Goal: Information Seeking & Learning: Learn about a topic

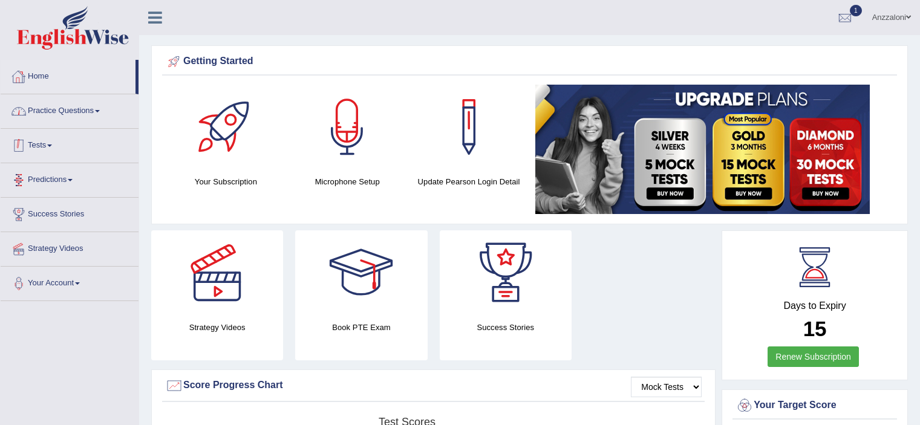
click at [65, 105] on link "Practice Questions" at bounding box center [70, 109] width 138 height 30
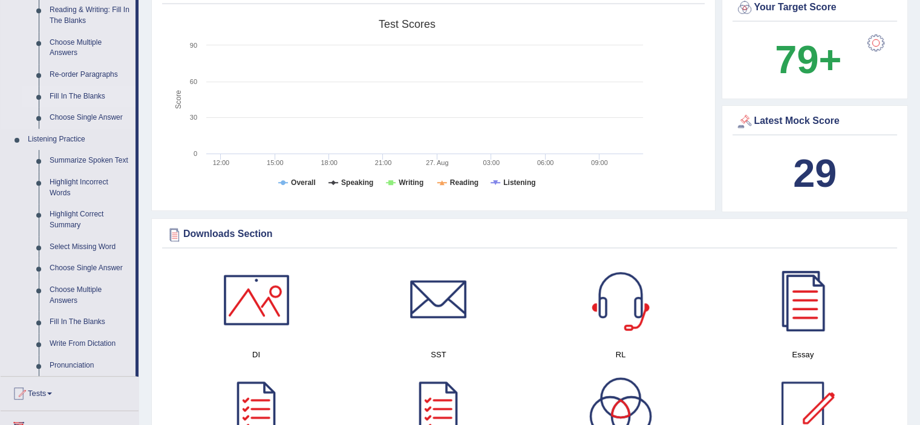
scroll to position [403, 0]
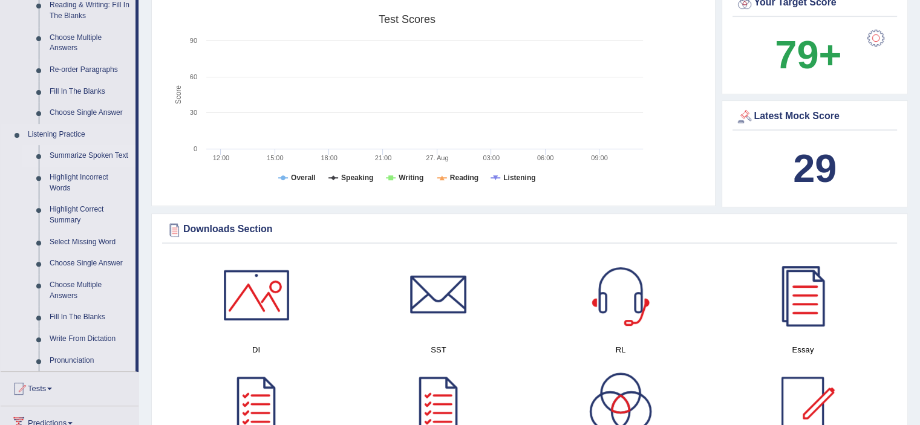
click at [85, 160] on link "Summarize Spoken Text" at bounding box center [89, 156] width 91 height 22
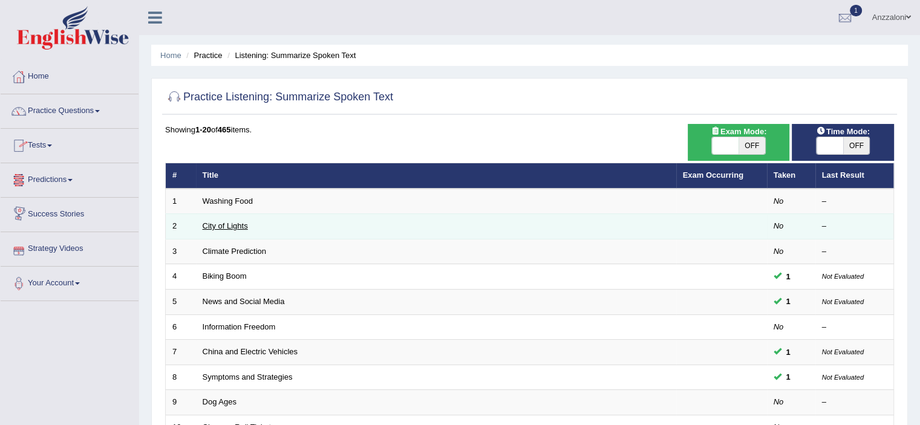
click at [227, 222] on link "City of Lights" at bounding box center [225, 225] width 45 height 9
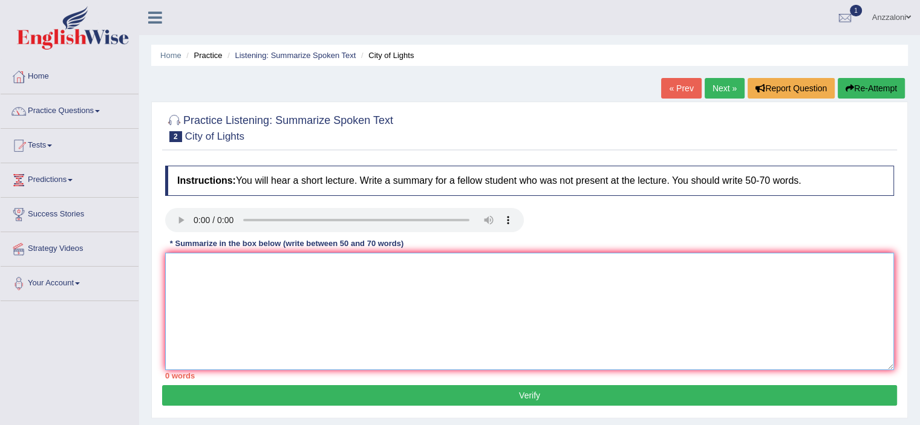
click at [207, 273] on textarea at bounding box center [529, 311] width 729 height 117
type textarea "T"
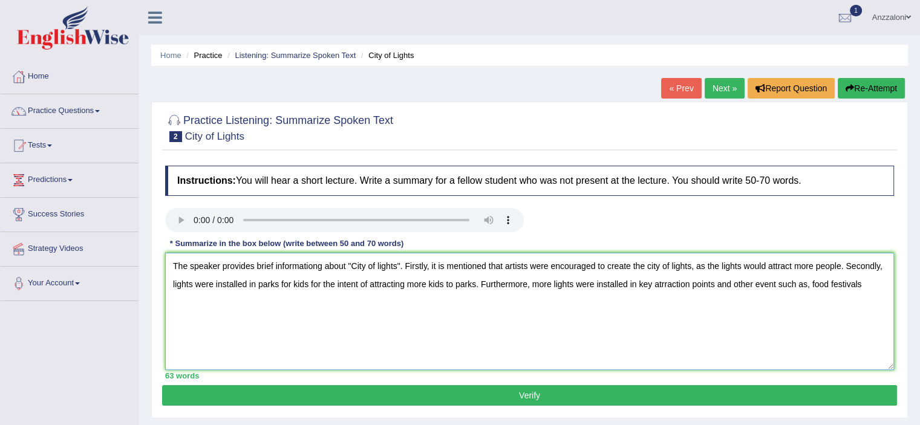
click at [777, 283] on textarea "The speaker provides brief informationg about "City of lights". Firstly, it is …" at bounding box center [529, 311] width 729 height 117
click at [873, 287] on textarea "The speaker provides brief informationg about "City of lights". Firstly, it is …" at bounding box center [529, 311] width 729 height 117
click at [663, 284] on textarea "The speaker provides brief informationg about "City of lights". Firstly, it is …" at bounding box center [529, 311] width 729 height 117
type textarea "The speaker provides brief informationg about "City of lights". Firstly, it is …"
click at [447, 398] on button "Verify" at bounding box center [529, 395] width 735 height 21
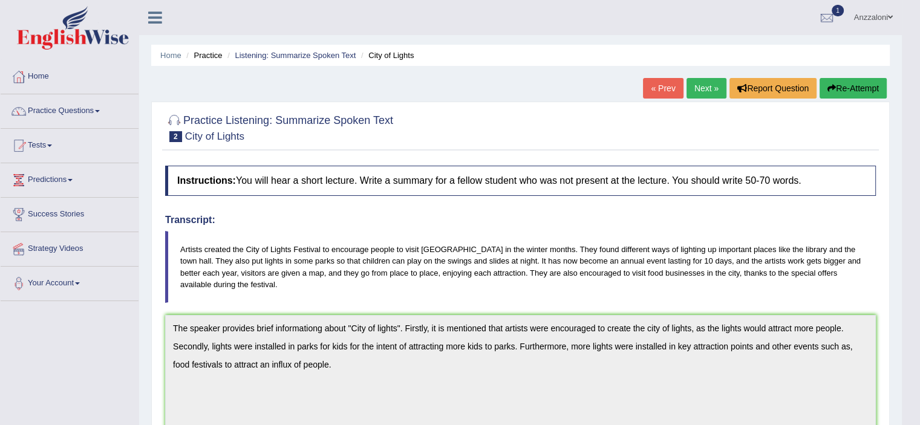
click at [690, 91] on link "Next »" at bounding box center [706, 88] width 40 height 21
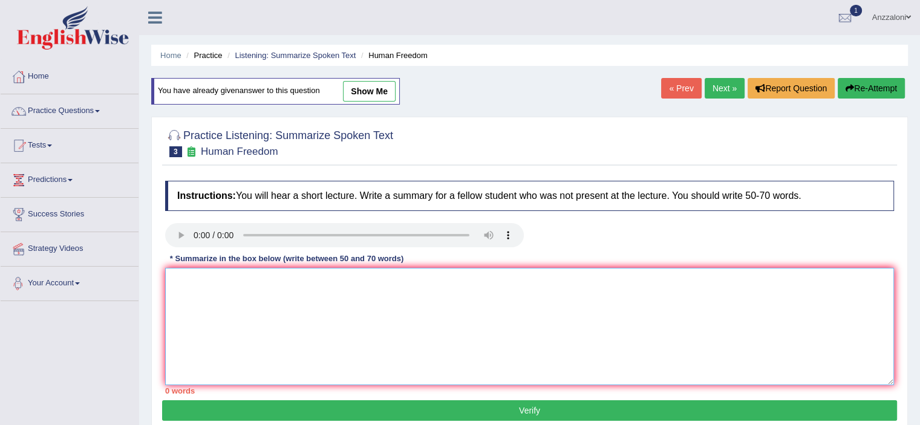
drag, startPoint x: 196, startPoint y: 299, endPoint x: 191, endPoint y: 290, distance: 9.8
click at [191, 290] on textarea at bounding box center [529, 326] width 729 height 117
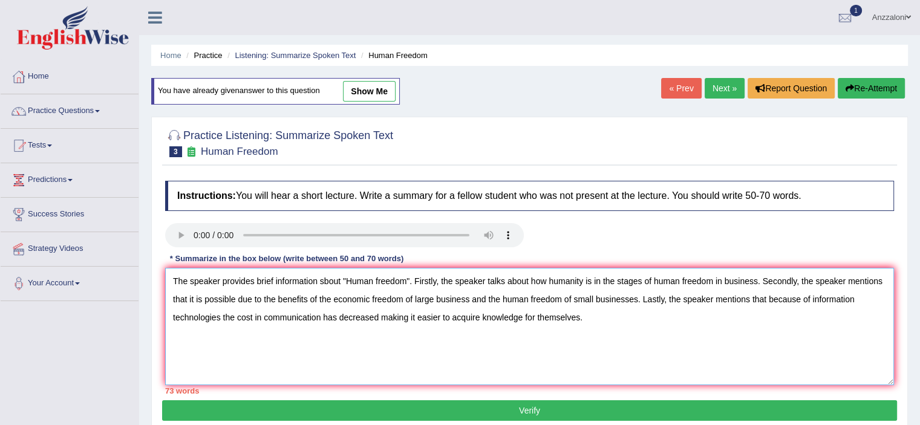
click at [220, 319] on textarea "The speaker provides brief information sbout "Human freedom". Firstly, the spea…" at bounding box center [529, 326] width 729 height 117
drag, startPoint x: 888, startPoint y: 282, endPoint x: 803, endPoint y: 282, distance: 85.3
click at [803, 283] on textarea "The speaker provides brief information sbout "Human freedom". Firstly, the spea…" at bounding box center [529, 326] width 729 height 117
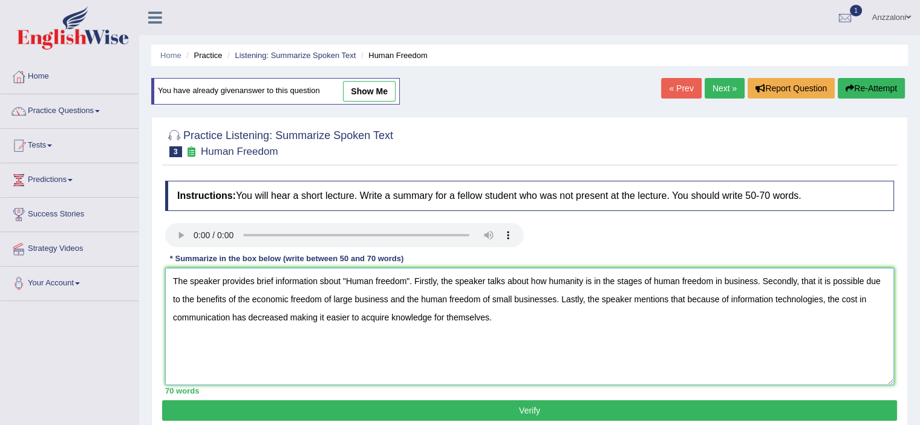
type textarea "The speaker provides brief information sbout "Human freedom". Firstly, the spea…"
click at [764, 404] on button "Verify" at bounding box center [529, 410] width 735 height 21
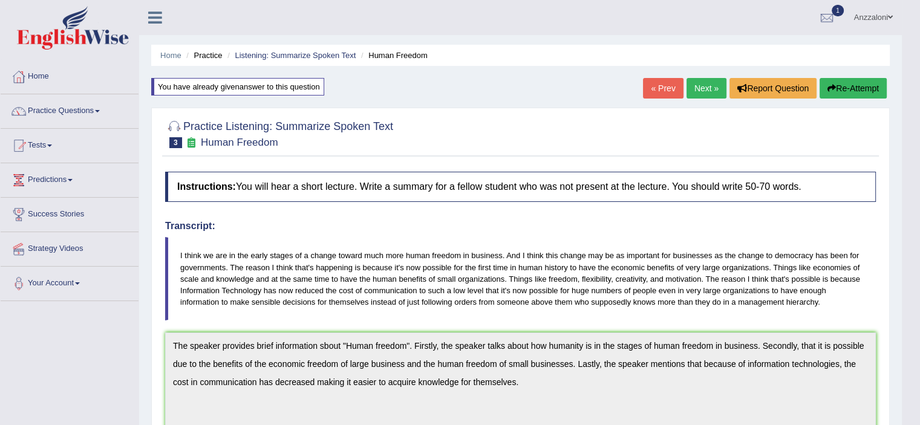
click at [707, 90] on link "Next »" at bounding box center [706, 88] width 40 height 21
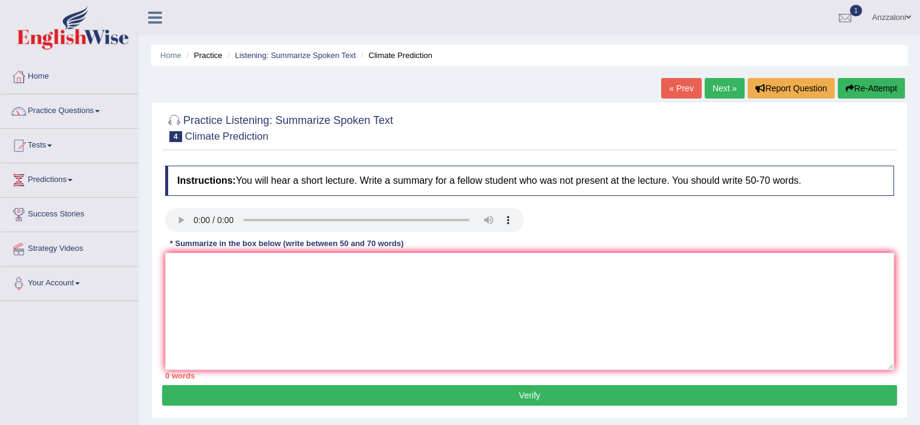
click at [720, 83] on link "Next »" at bounding box center [725, 88] width 40 height 21
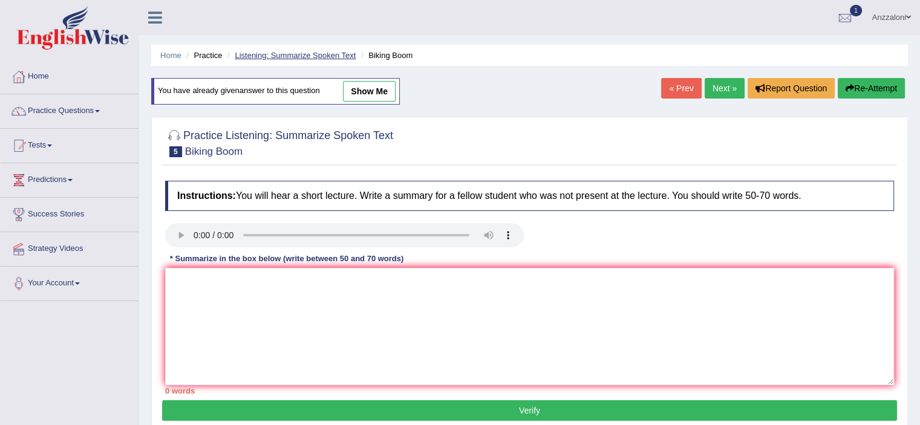
click at [268, 56] on link "Listening: Summarize Spoken Text" at bounding box center [295, 55] width 121 height 9
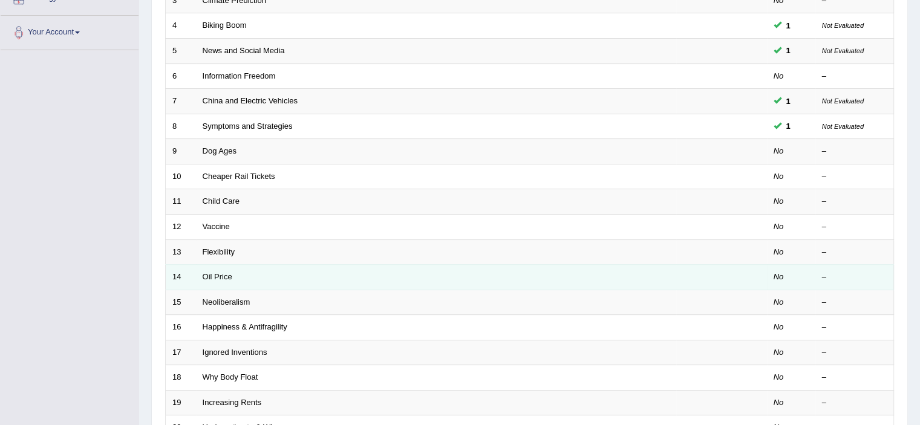
scroll to position [372, 0]
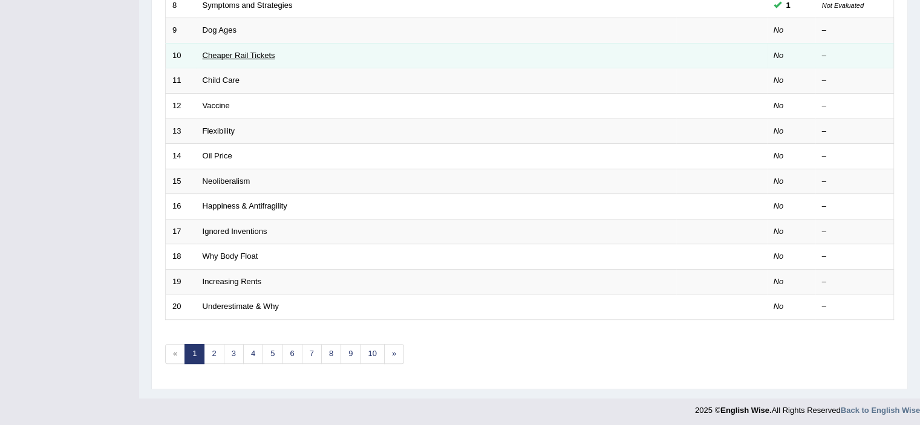
click at [233, 55] on link "Cheaper Rail Tickets" at bounding box center [239, 55] width 73 height 9
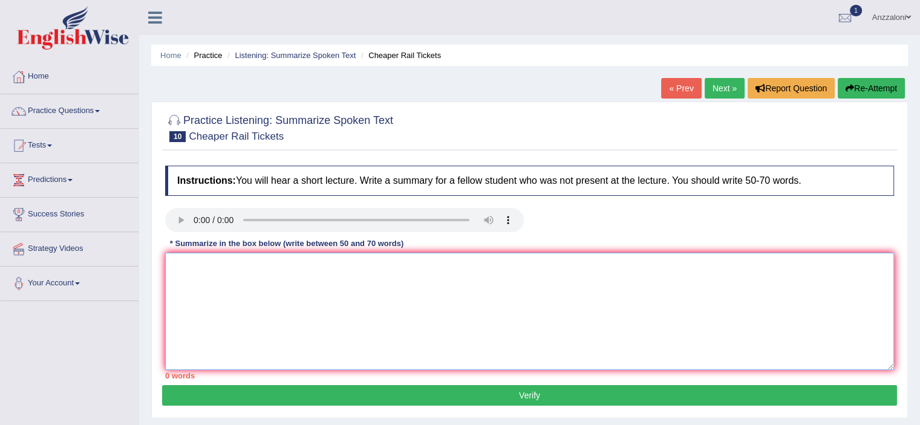
drag, startPoint x: 227, startPoint y: 267, endPoint x: 220, endPoint y: 260, distance: 9.4
click at [222, 261] on textarea at bounding box center [529, 311] width 729 height 117
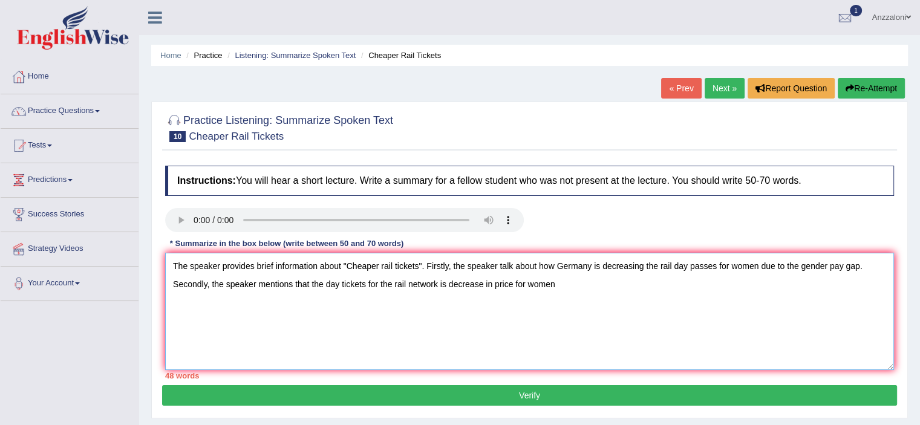
click at [446, 286] on textarea "The speaker provides brief information about "Cheaper rail tickets". Firstly, t…" at bounding box center [529, 311] width 729 height 117
click at [566, 285] on textarea "The speaker provides brief information about "Cheaper rail tickets". Firstly, t…" at bounding box center [529, 311] width 729 height 117
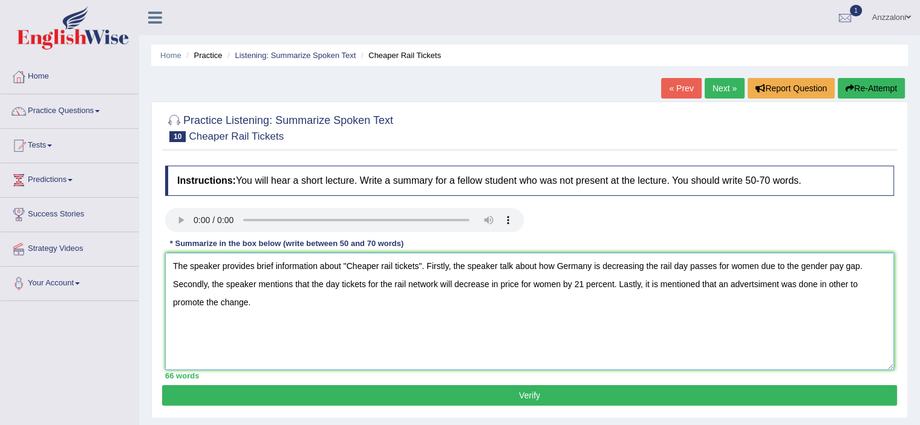
type textarea "The speaker provides brief information about "Cheaper rail tickets". Firstly, t…"
click at [530, 395] on button "Verify" at bounding box center [529, 395] width 735 height 21
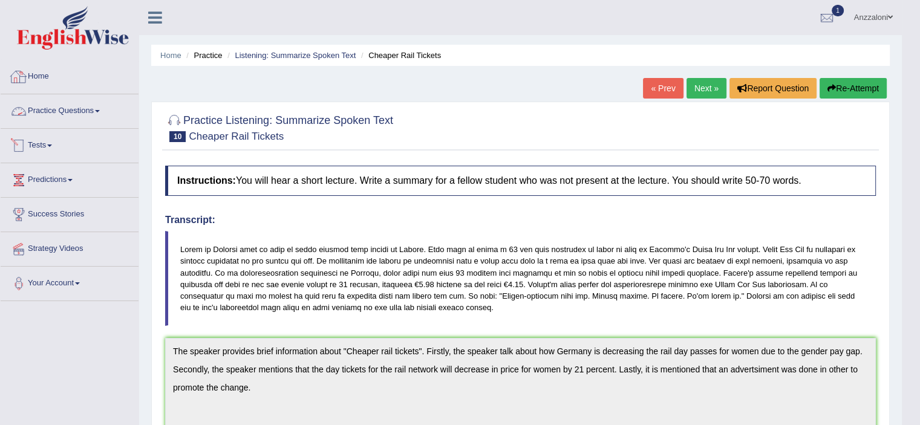
click at [58, 106] on link "Practice Questions" at bounding box center [70, 109] width 138 height 30
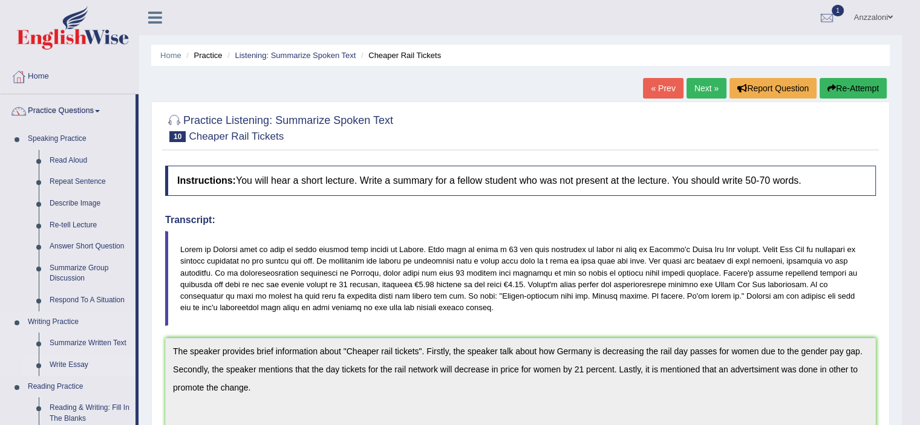
click at [74, 367] on link "Write Essay" at bounding box center [89, 365] width 91 height 22
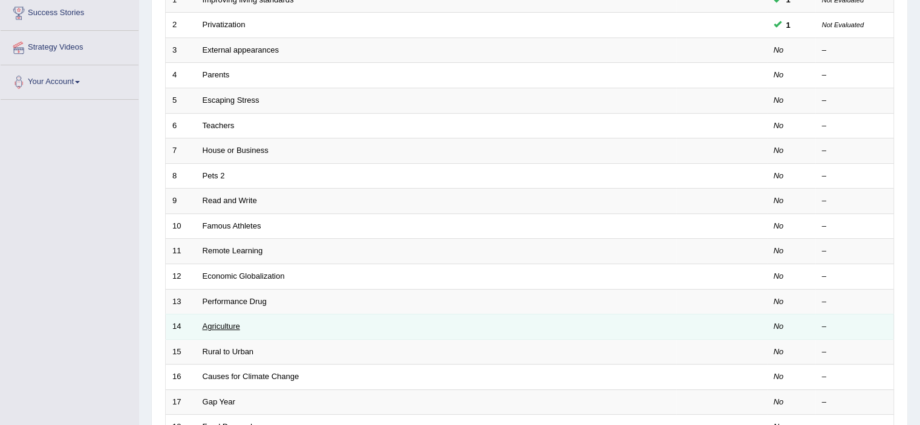
click at [223, 324] on link "Agriculture" at bounding box center [221, 326] width 37 height 9
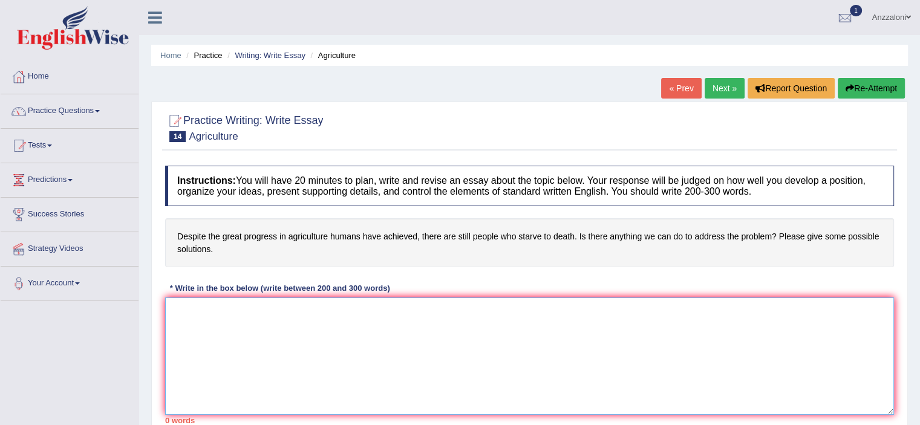
click at [321, 333] on textarea at bounding box center [529, 356] width 729 height 117
click at [710, 87] on link "Next »" at bounding box center [725, 88] width 40 height 21
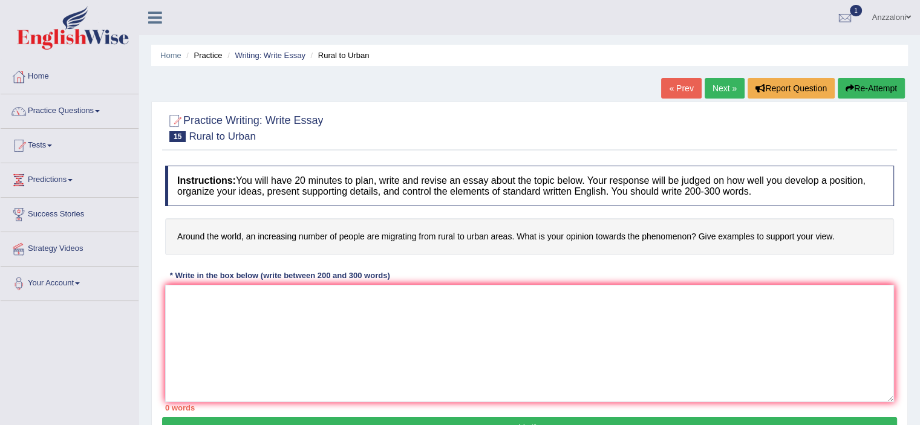
click at [717, 90] on link "Next »" at bounding box center [725, 88] width 40 height 21
click at [559, 307] on textarea at bounding box center [529, 343] width 729 height 117
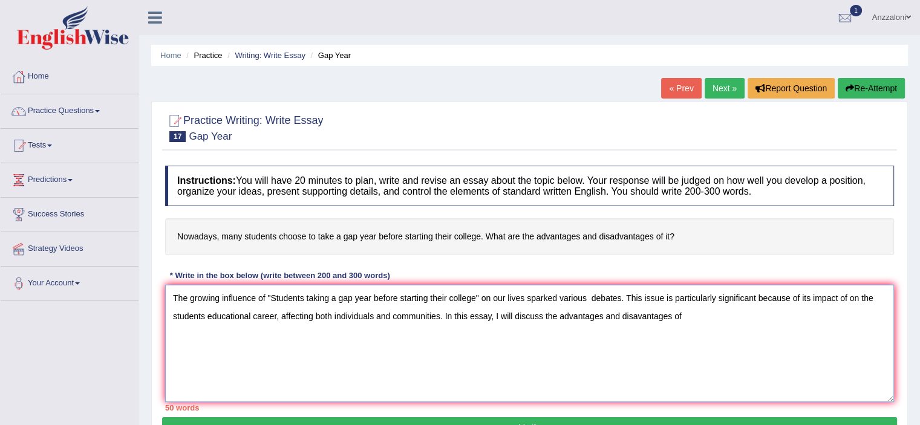
drag, startPoint x: 272, startPoint y: 296, endPoint x: 474, endPoint y: 299, distance: 202.0
click at [474, 299] on textarea "The growing influence of "Students taking a gap year before starting their coll…" at bounding box center [529, 343] width 729 height 117
paste textarea
click at [694, 320] on textarea "The growing influence of "Students taking a gap year before starting their coll…" at bounding box center [529, 343] width 729 height 117
paste textarea "Students taking a gap year before starting their college"
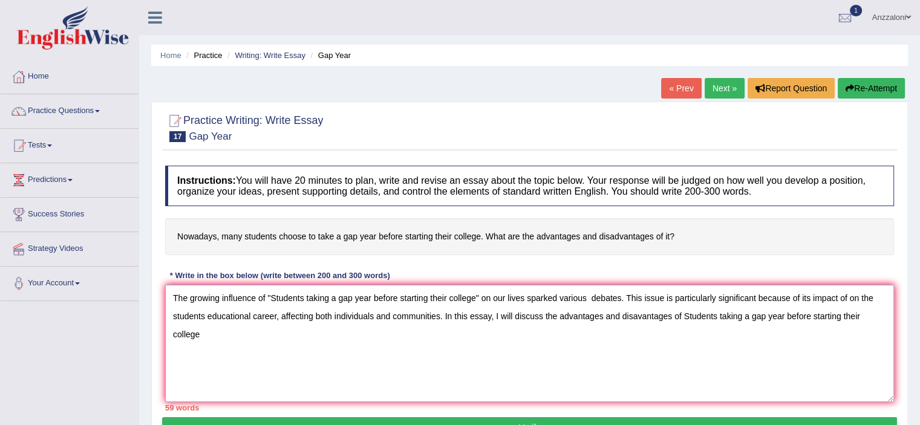
click at [689, 313] on textarea "The growing influence of "Students taking a gap year before starting their coll…" at bounding box center [529, 343] width 729 height 117
click at [210, 331] on textarea "The growing influence of "Students taking a gap year before starting their coll…" at bounding box center [529, 343] width 729 height 117
paste textarea "Students taking a gap year before starting their college"
click at [261, 369] on textarea "The growing influence of "Students taking a gap year before starting their coll…" at bounding box center [529, 343] width 729 height 117
click at [688, 376] on textarea "The growing influence of "Students taking a gap year before starting their coll…" at bounding box center [529, 343] width 729 height 117
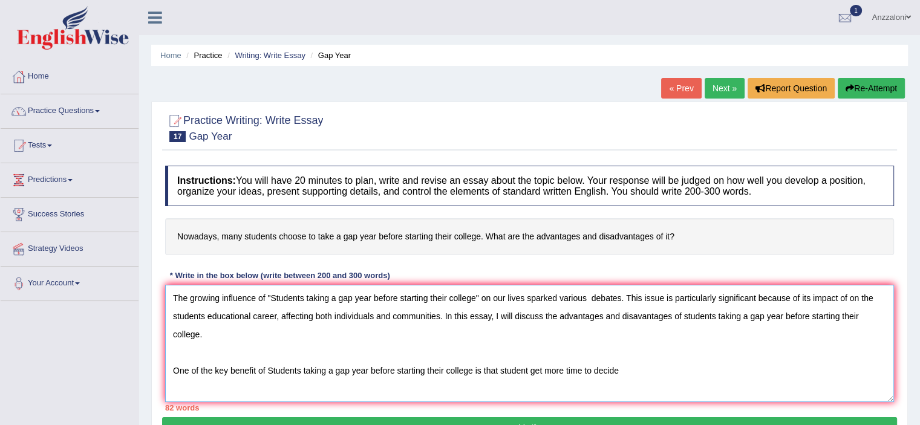
click at [273, 370] on textarea "The growing influence of "Students taking a gap year before starting their coll…" at bounding box center [529, 343] width 729 height 117
click at [627, 370] on textarea "The growing influence of "Students taking a gap year before starting their coll…" at bounding box center [529, 343] width 729 height 117
click at [495, 368] on textarea "The growing influence of "Students taking a gap year before starting their coll…" at bounding box center [529, 343] width 729 height 117
click at [555, 367] on textarea "The growing influence of "Students taking a gap year before starting their coll…" at bounding box center [529, 343] width 729 height 117
click at [540, 366] on textarea "The growing influence of "Students taking a gap year before starting their coll…" at bounding box center [529, 343] width 729 height 117
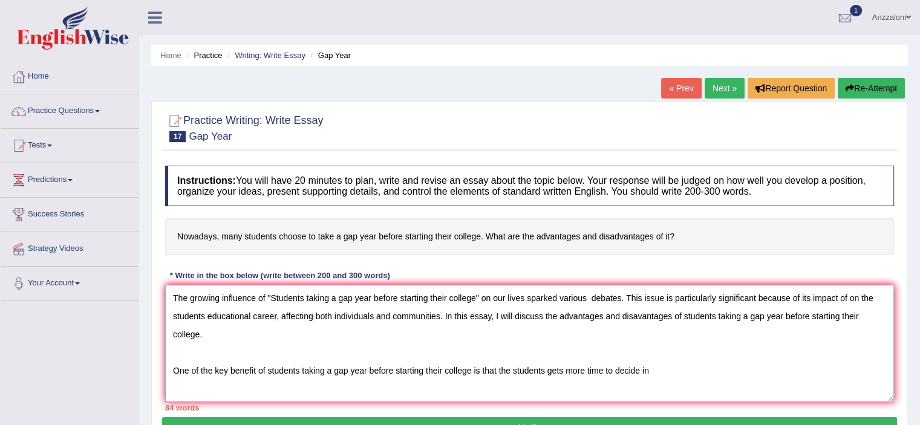
click at [562, 370] on textarea "The growing influence of "Students taking a gap year before starting their coll…" at bounding box center [529, 343] width 729 height 117
click at [697, 363] on textarea "The growing influence of "Students taking a gap year before starting their coll…" at bounding box center [529, 343] width 729 height 117
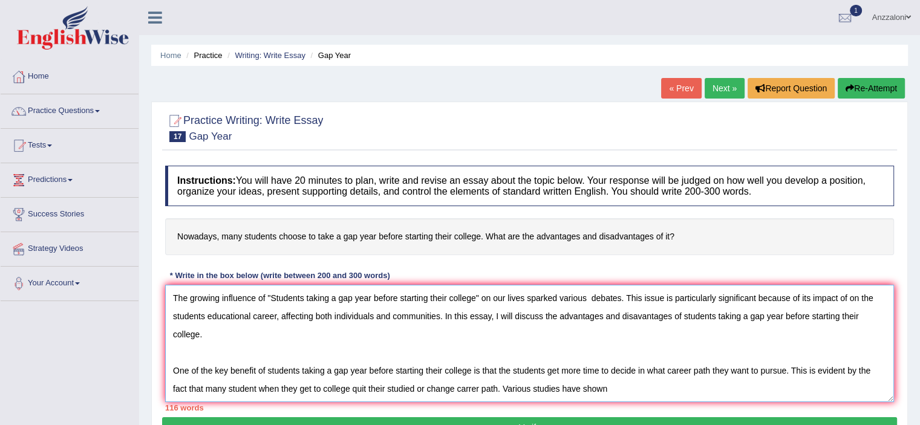
paste textarea "Students taking a gap year before starting their college"
click at [596, 390] on textarea "The growing influence of "Students taking a gap year before starting their coll…" at bounding box center [529, 343] width 729 height 117
drag, startPoint x: 595, startPoint y: 388, endPoint x: 797, endPoint y: 387, distance: 202.6
click at [797, 387] on textarea "The growing influence of "Students taking a gap year before starting their coll…" at bounding box center [529, 343] width 729 height 117
click at [808, 394] on textarea "The growing influence of "Students taking a gap year before starting their coll…" at bounding box center [529, 343] width 729 height 117
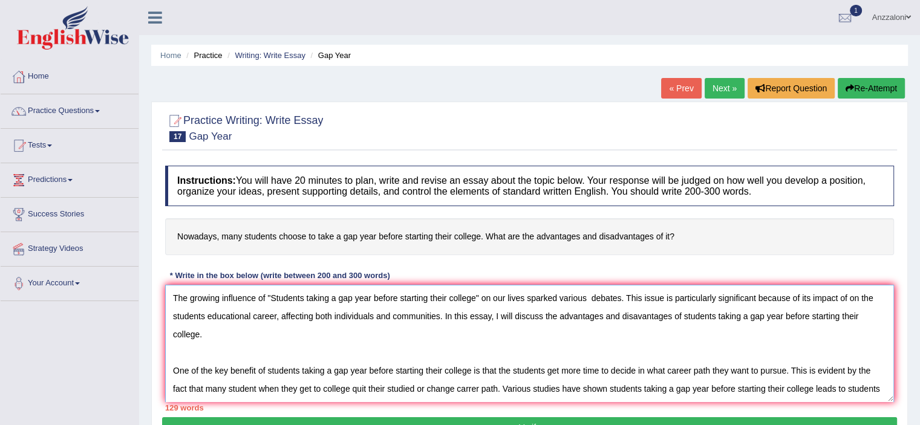
scroll to position [10, 0]
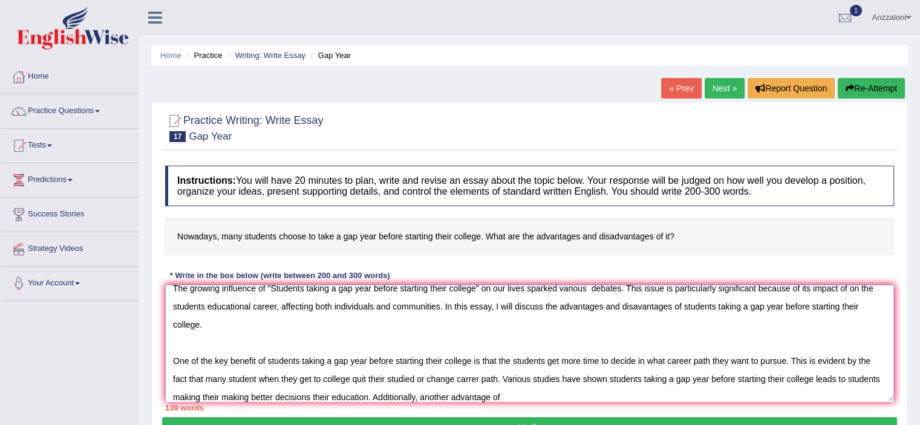
paste textarea "students taking a gap year before starting their college"
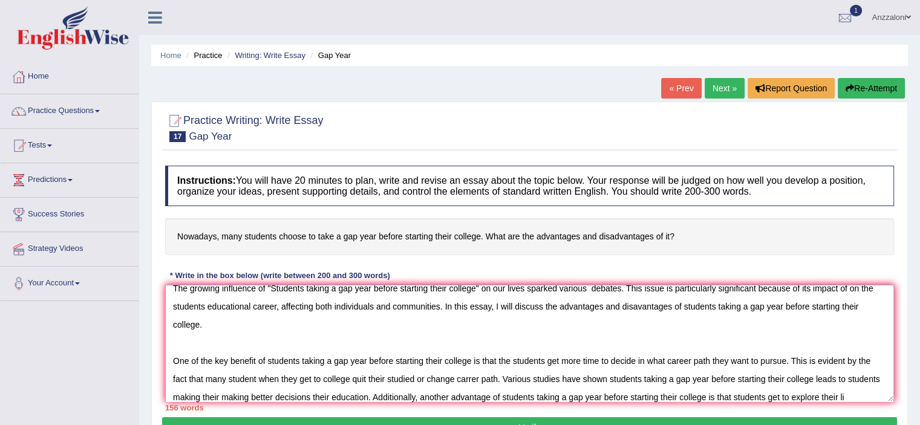
scroll to position [28, 0]
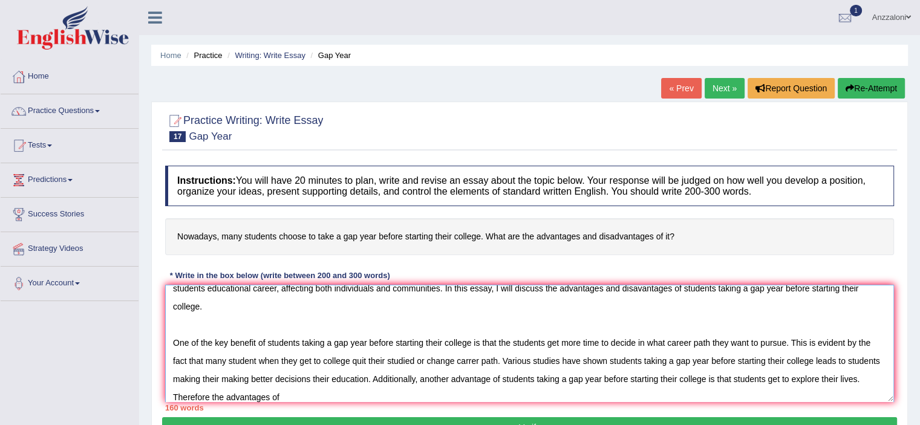
paste textarea "students taking a gap year before starting their college"
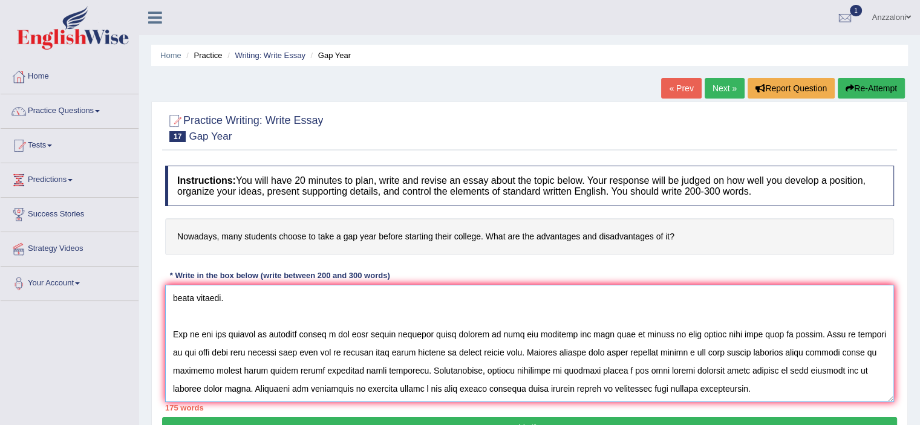
scroll to position [64, 0]
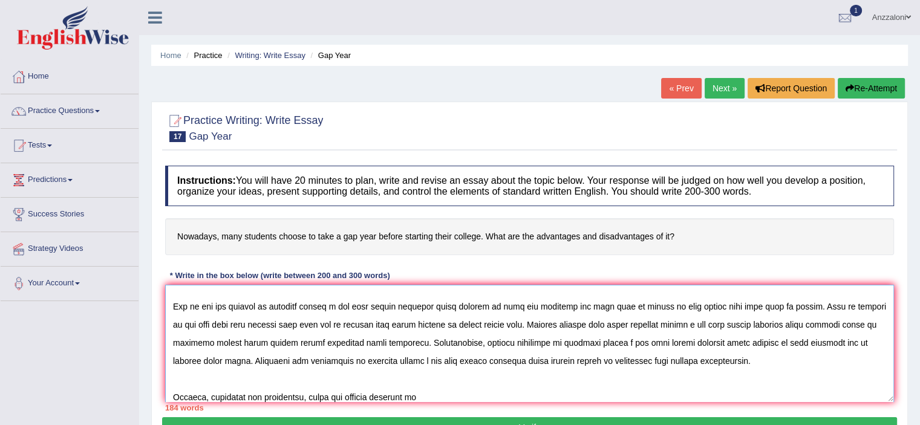
paste textarea "students taking a gap year before starting their college"
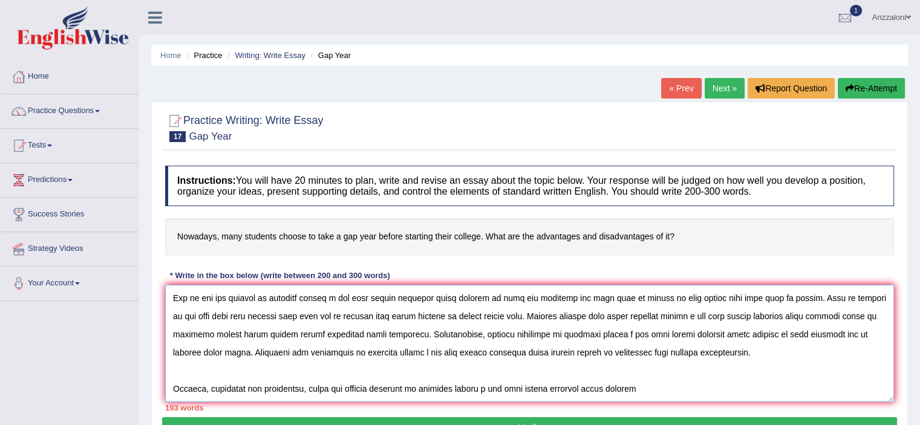
drag, startPoint x: 305, startPoint y: 399, endPoint x: 264, endPoint y: 389, distance: 42.2
click at [264, 389] on textarea at bounding box center [529, 343] width 729 height 117
click at [409, 387] on textarea at bounding box center [529, 343] width 729 height 117
click at [621, 386] on textarea at bounding box center [529, 343] width 729 height 117
paste textarea "students taking a gap year before starting their college"
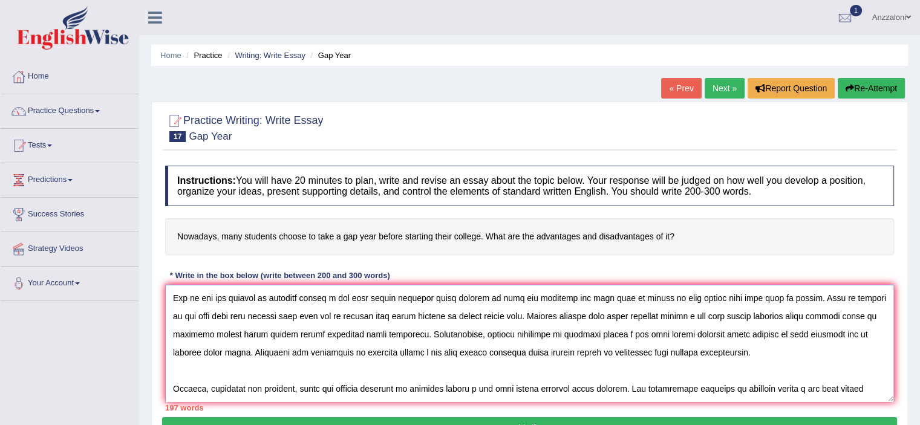
scroll to position [82, 0]
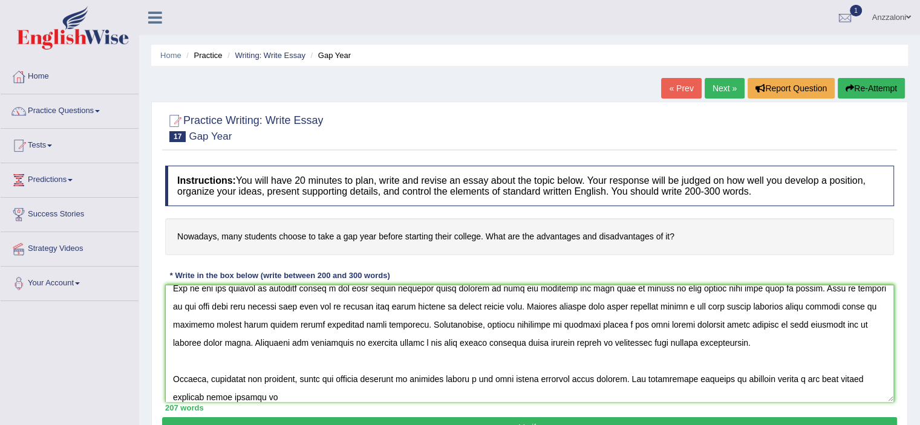
click at [725, 376] on textarea at bounding box center [529, 343] width 729 height 117
click at [302, 393] on textarea at bounding box center [529, 343] width 729 height 117
click at [327, 394] on textarea at bounding box center [529, 343] width 729 height 117
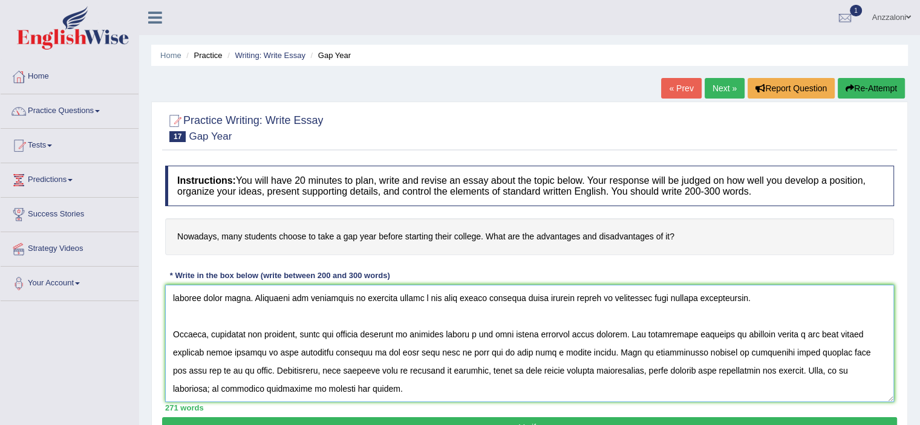
scroll to position [155, 0]
click at [333, 355] on textarea at bounding box center [529, 343] width 729 height 117
click at [363, 371] on textarea at bounding box center [529, 343] width 729 height 117
click at [362, 382] on textarea at bounding box center [529, 343] width 729 height 117
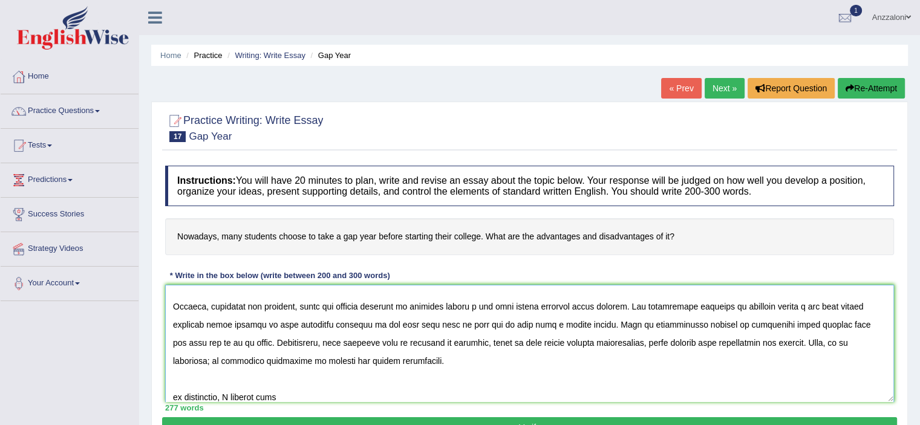
paste textarea "students taking a gap year before starting their college"
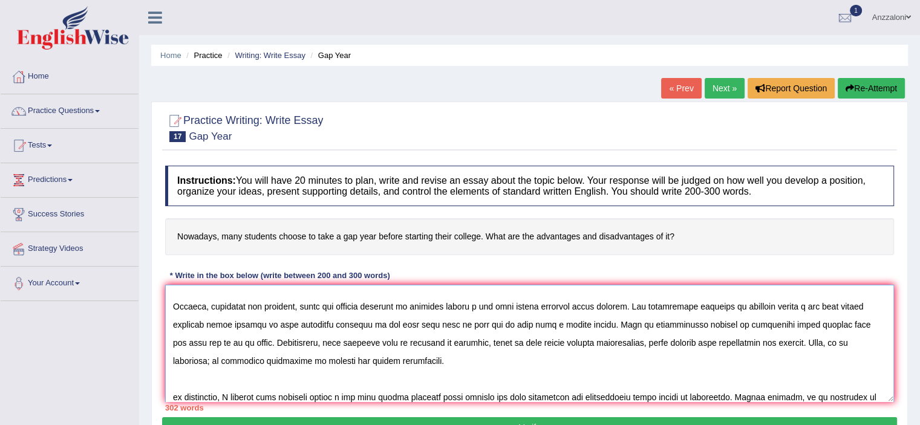
scroll to position [173, 0]
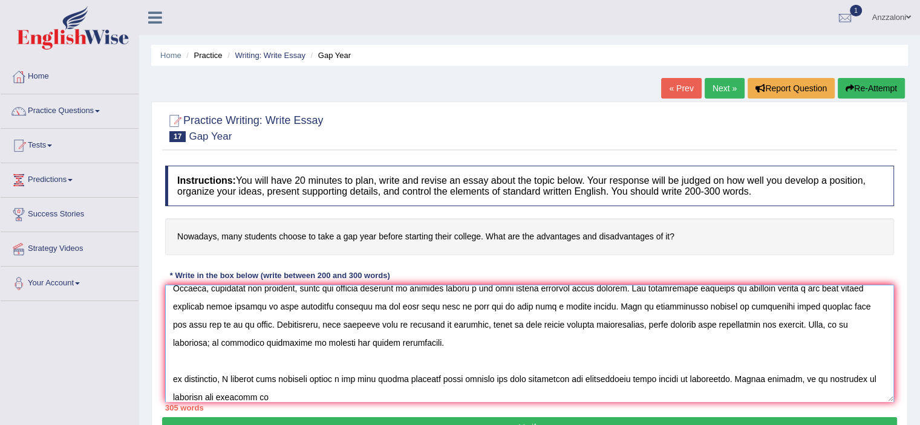
paste textarea "students taking a gap year before starting their college"
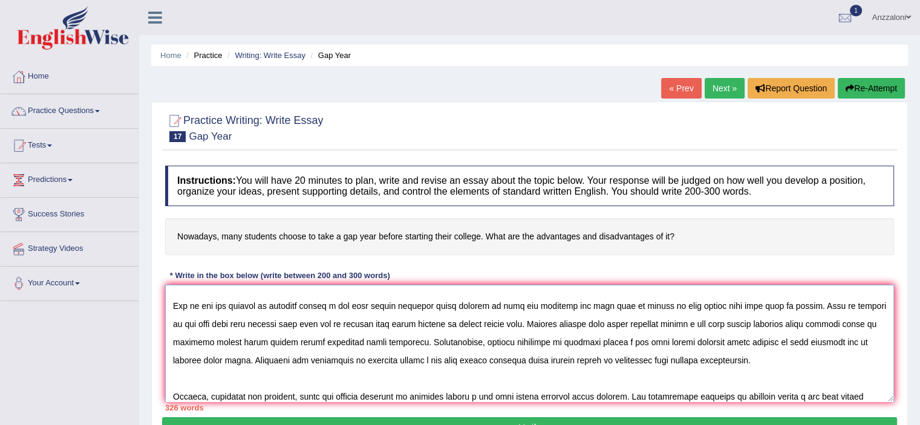
scroll to position [60, 0]
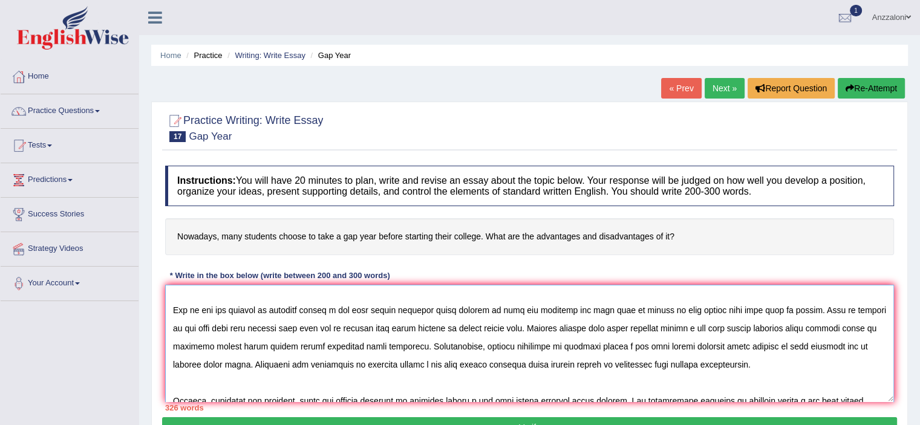
click at [468, 328] on textarea at bounding box center [529, 343] width 729 height 117
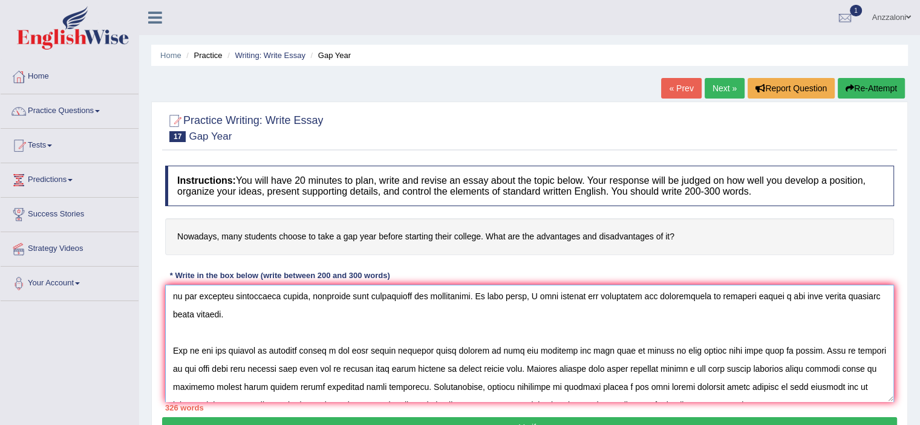
scroll to position [0, 0]
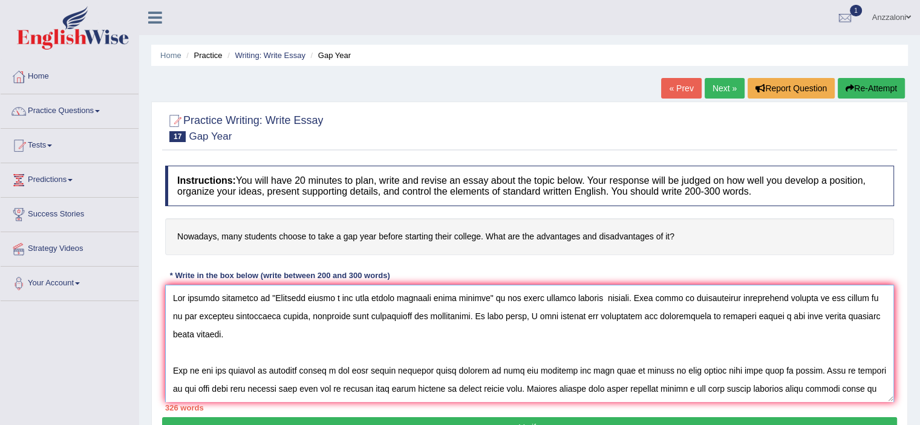
click at [591, 295] on textarea at bounding box center [529, 343] width 729 height 117
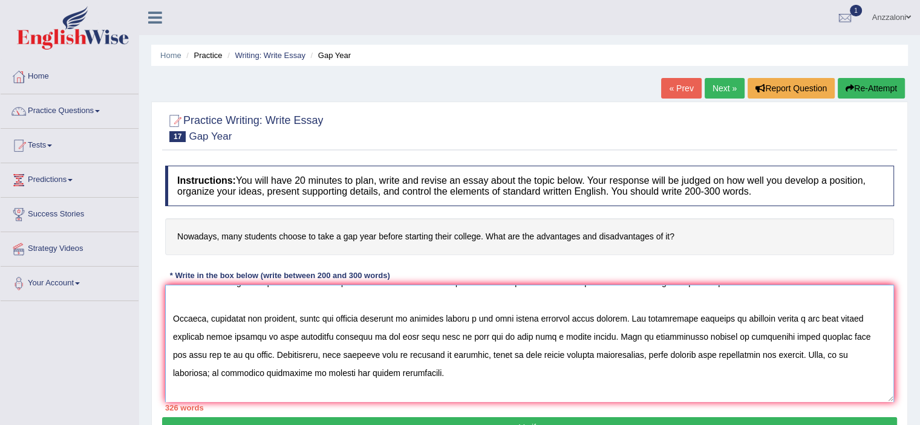
scroll to position [144, 0]
drag, startPoint x: 218, startPoint y: 351, endPoint x: 392, endPoint y: 357, distance: 174.3
click at [387, 357] on textarea at bounding box center [529, 343] width 729 height 117
click at [432, 357] on textarea at bounding box center [529, 343] width 729 height 117
click at [223, 351] on textarea at bounding box center [529, 343] width 729 height 117
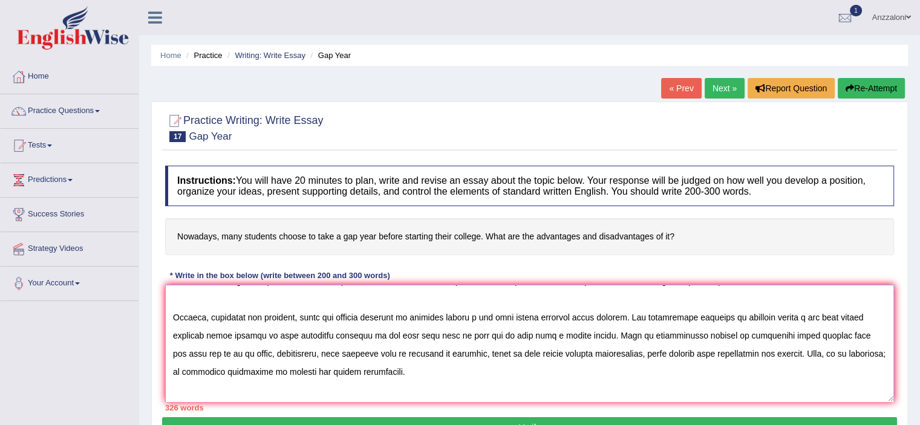
drag, startPoint x: 427, startPoint y: 352, endPoint x: 759, endPoint y: 354, distance: 332.0
click at [759, 354] on textarea at bounding box center [529, 343] width 729 height 117
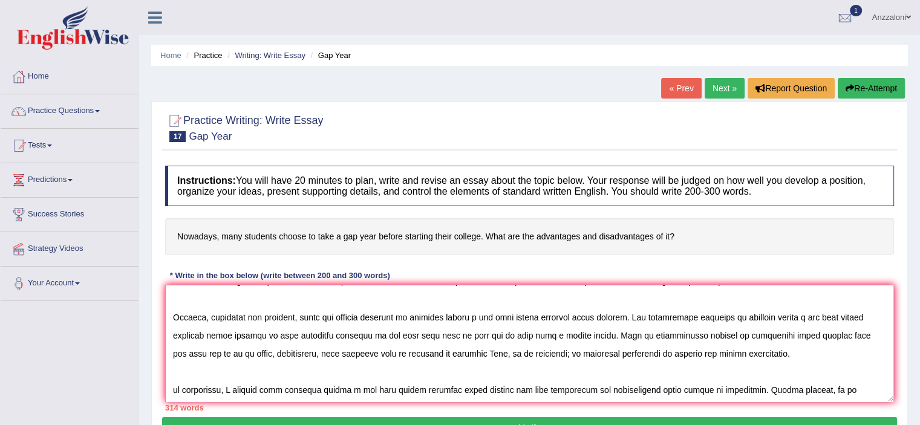
click at [503, 353] on textarea at bounding box center [529, 343] width 729 height 117
click at [434, 353] on textarea at bounding box center [529, 343] width 729 height 117
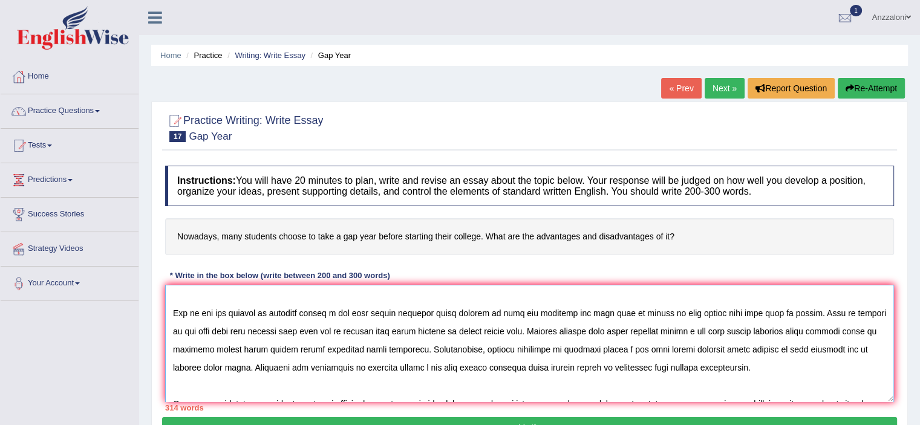
scroll to position [41, 0]
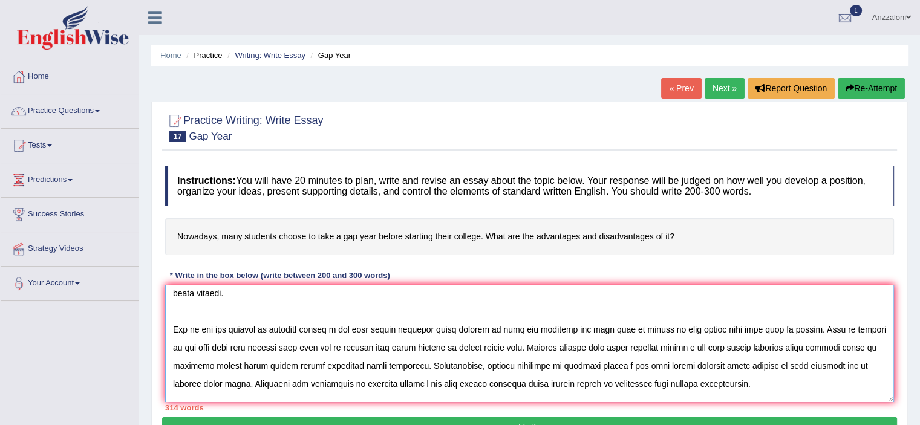
drag, startPoint x: 741, startPoint y: 365, endPoint x: 191, endPoint y: 379, distance: 550.6
click at [191, 379] on textarea at bounding box center [529, 343] width 729 height 117
drag, startPoint x: 739, startPoint y: 364, endPoint x: 526, endPoint y: 359, distance: 212.9
click at [526, 359] on textarea at bounding box center [529, 343] width 729 height 117
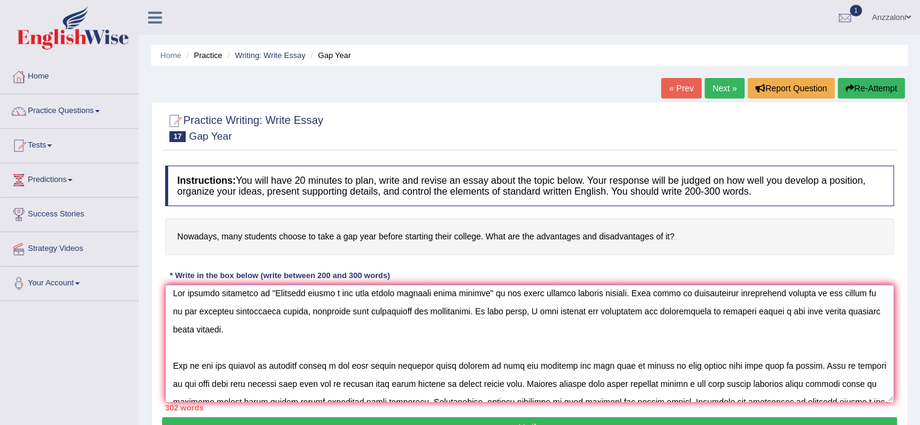
scroll to position [0, 0]
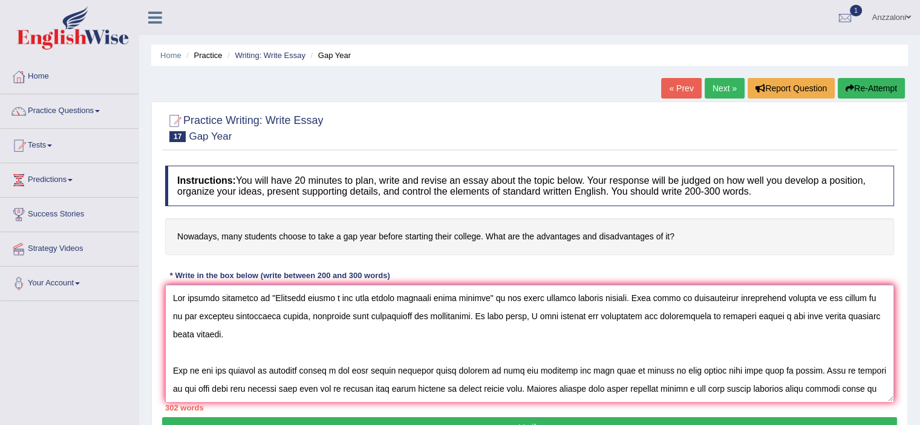
drag, startPoint x: 252, startPoint y: 316, endPoint x: 206, endPoint y: 315, distance: 45.4
click at [206, 315] on textarea at bounding box center [529, 343] width 729 height 117
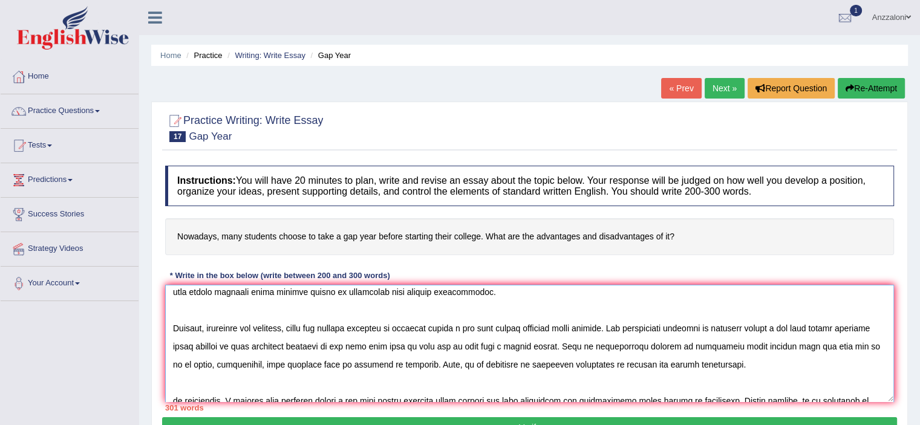
scroll to position [145, 0]
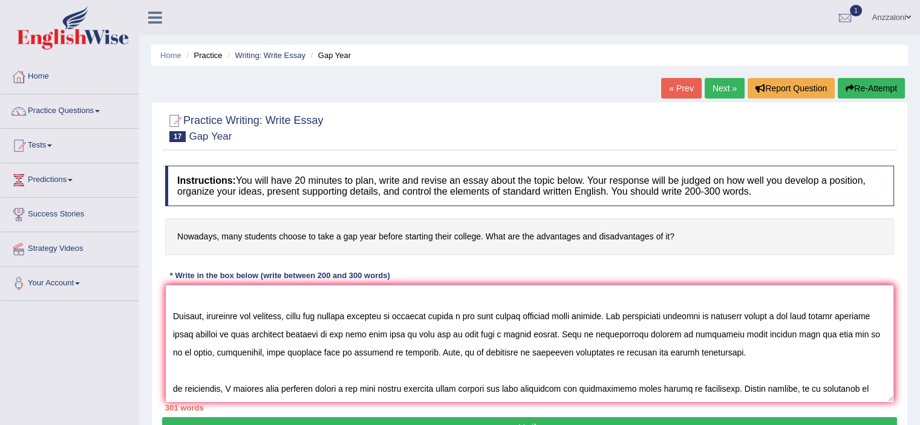
drag, startPoint x: 585, startPoint y: 314, endPoint x: 463, endPoint y: 316, distance: 122.8
click at [463, 316] on textarea at bounding box center [529, 343] width 729 height 117
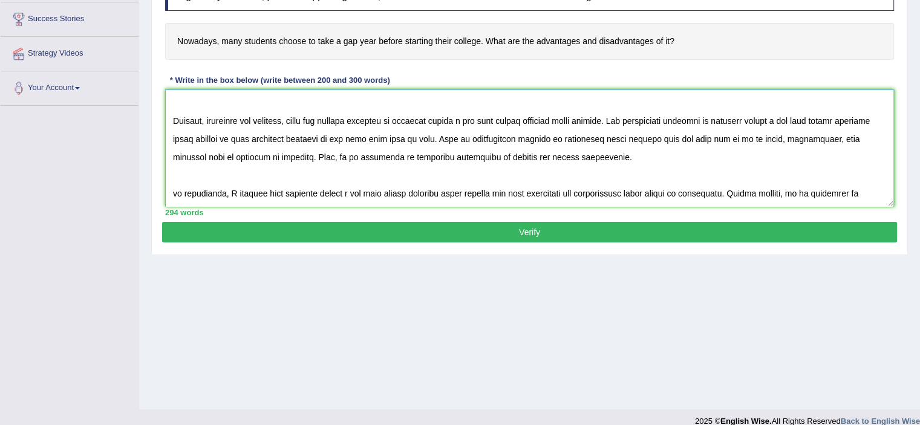
scroll to position [210, 0]
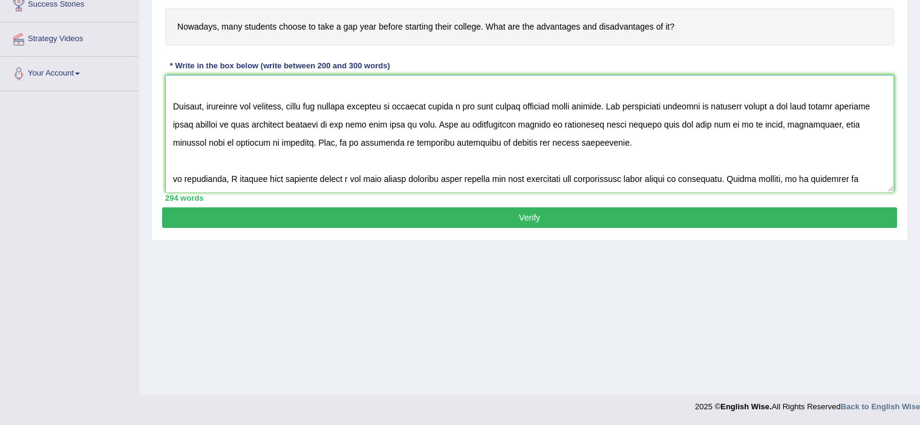
click at [174, 159] on textarea at bounding box center [529, 133] width 729 height 117
type textarea "The growing influence of "Students taking a gap year before starting their coll…"
click at [556, 219] on button "Verify" at bounding box center [529, 217] width 735 height 21
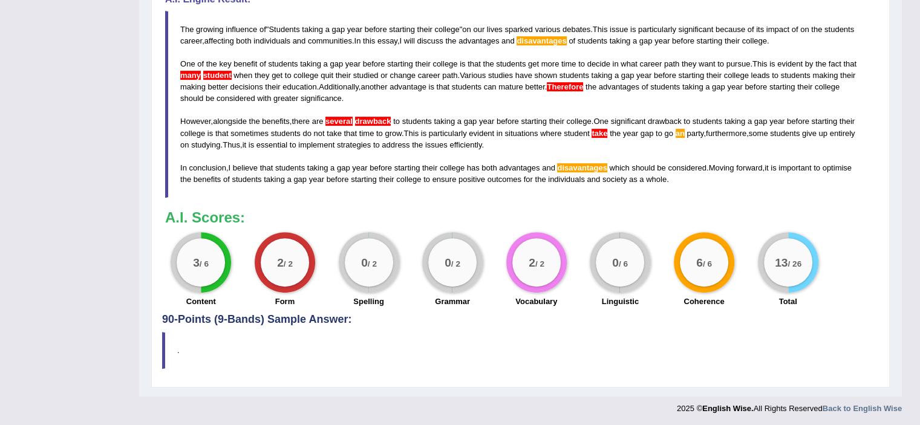
scroll to position [206, 0]
